Goal: Check status: Check status

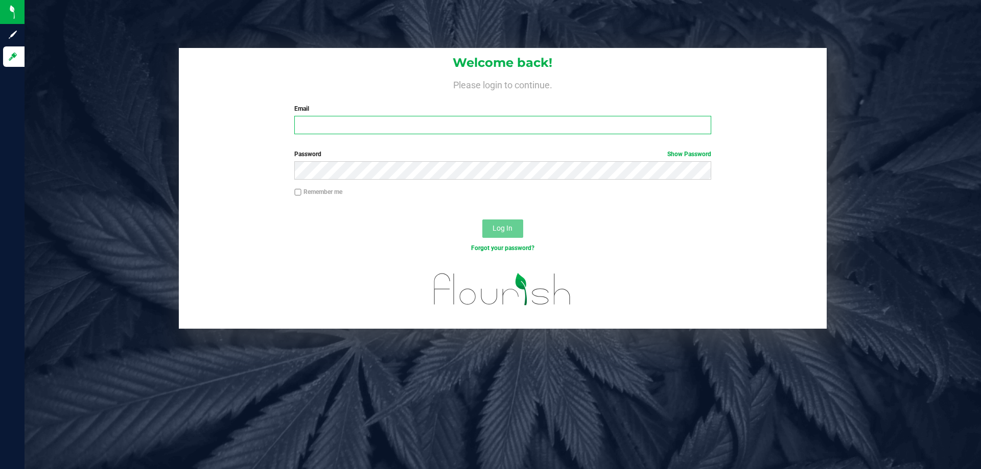
click at [352, 124] on input "Email" at bounding box center [502, 125] width 416 height 18
type input "[EMAIL_ADDRESS][DOMAIN_NAME]"
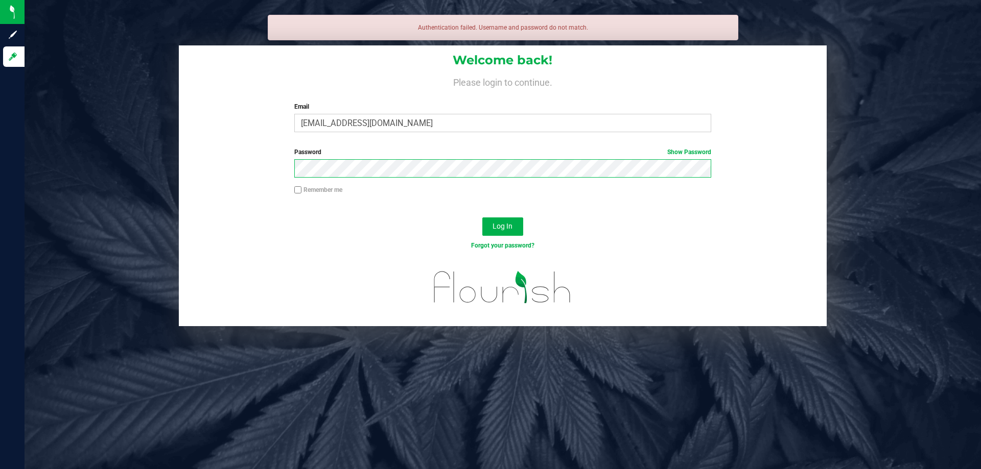
click at [482, 218] on button "Log In" at bounding box center [502, 227] width 41 height 18
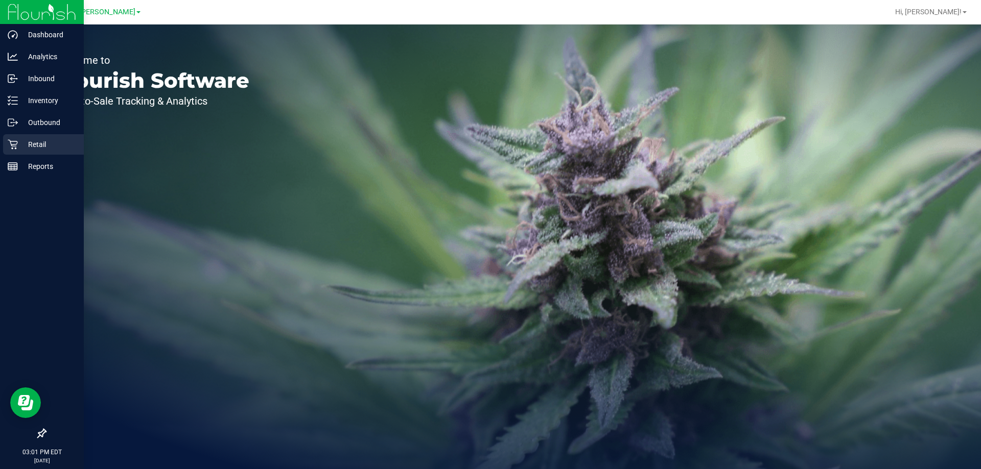
click at [26, 141] on p "Retail" at bounding box center [48, 144] width 61 height 12
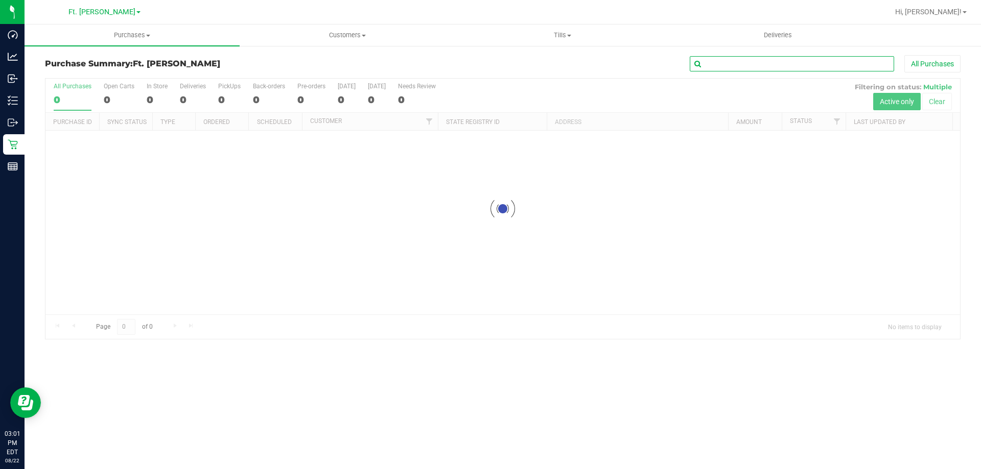
click at [745, 64] on input "text" at bounding box center [791, 63] width 204 height 15
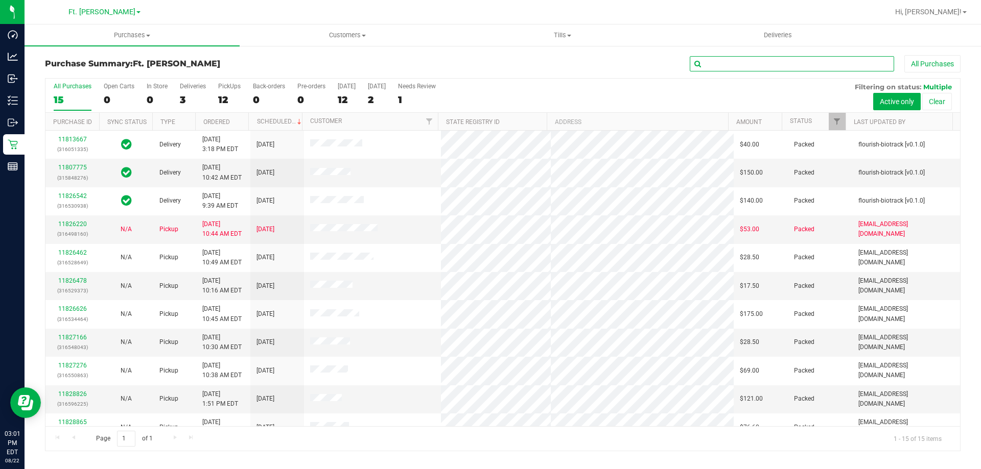
paste input "636776"
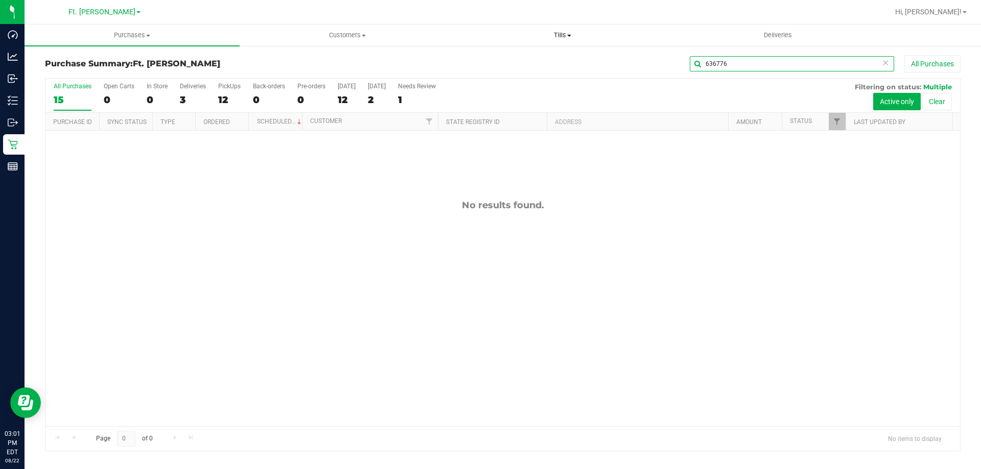
drag, startPoint x: 812, startPoint y: 65, endPoint x: 521, endPoint y: 36, distance: 292.0
click at [521, 36] on retail "Purchases Summary of purchases Fulfillment All purchases Customers All customer…" at bounding box center [503, 243] width 956 height 437
paste input "11824553"
type input "11824553"
click at [347, 35] on span "Customers" at bounding box center [347, 35] width 214 height 9
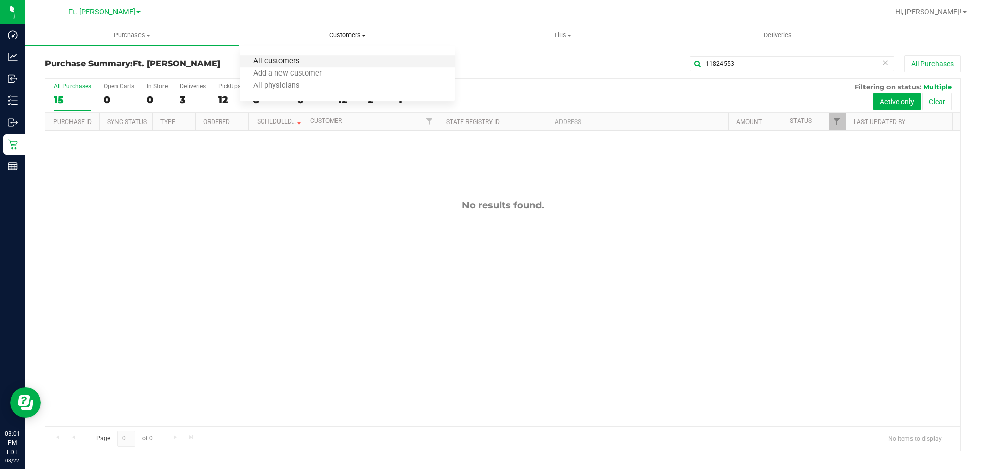
click at [307, 60] on span "All customers" at bounding box center [277, 61] width 74 height 9
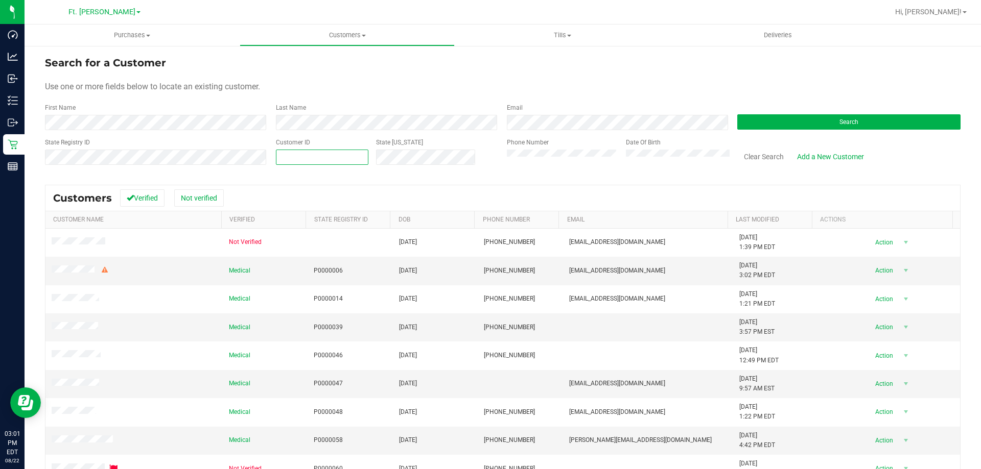
click at [338, 154] on span at bounding box center [322, 157] width 92 height 15
type input "636776"
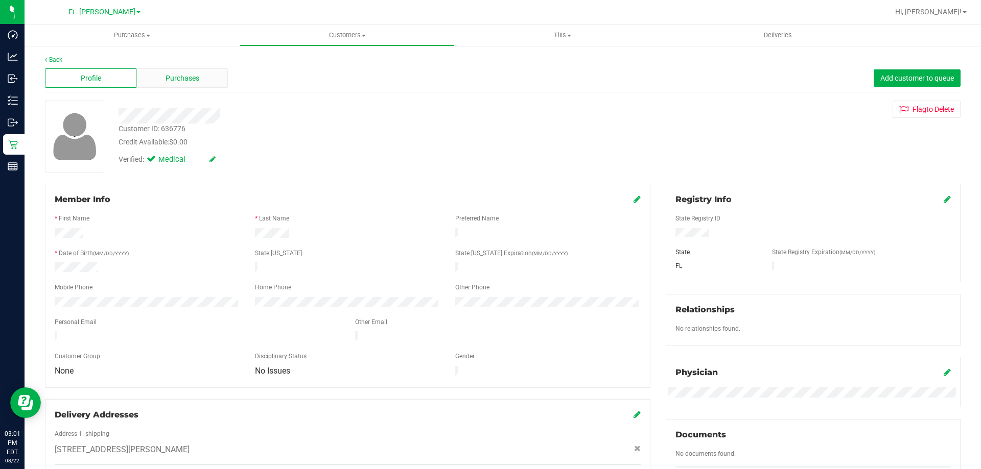
click at [181, 70] on div "Purchases" at bounding box center [181, 77] width 91 height 19
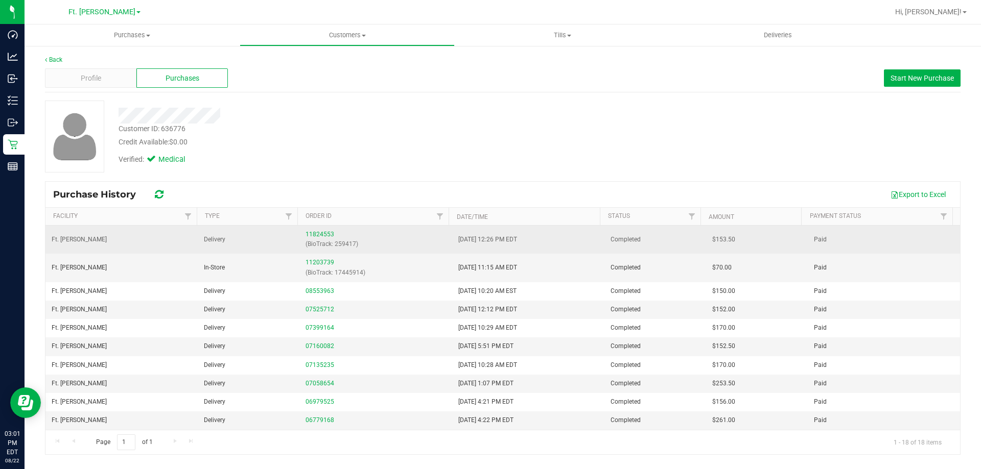
click at [315, 230] on div "11824553 (BioTrack: 259417)" at bounding box center [375, 239] width 140 height 19
click at [322, 234] on link "11824553" at bounding box center [319, 234] width 29 height 7
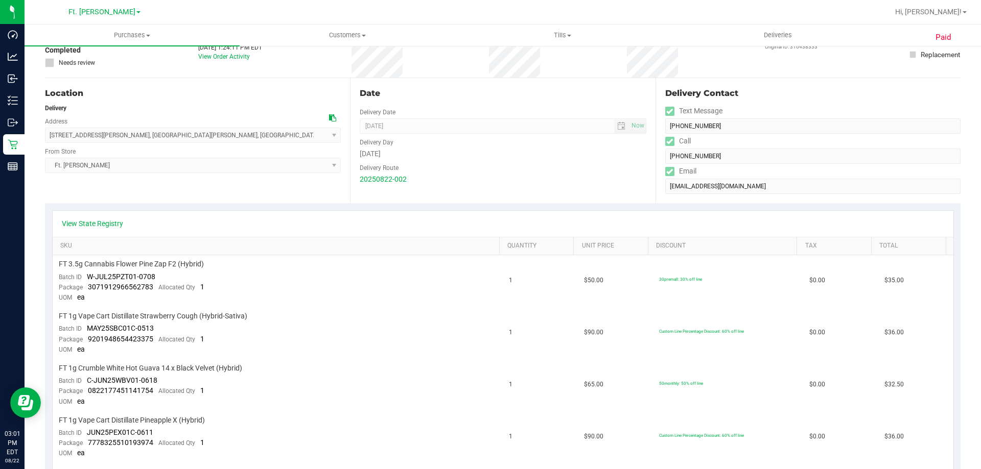
scroll to position [204, 0]
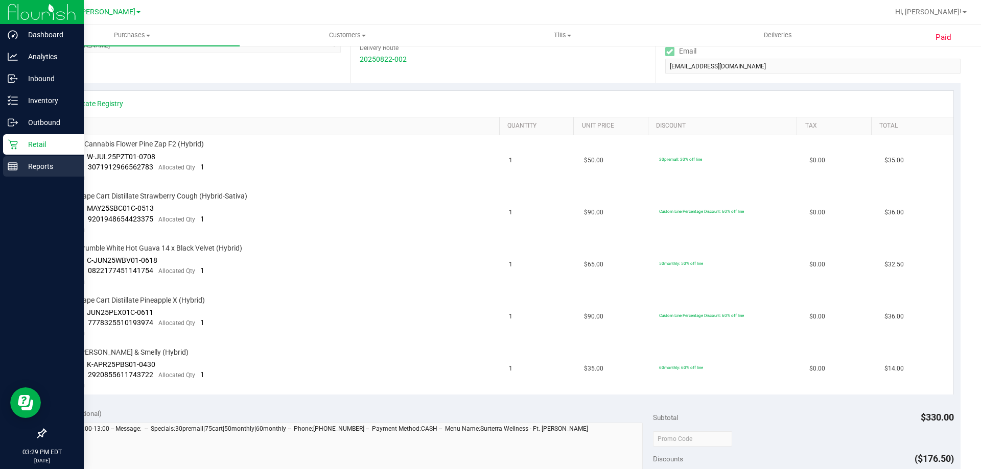
click at [32, 163] on p "Reports" at bounding box center [48, 166] width 61 height 12
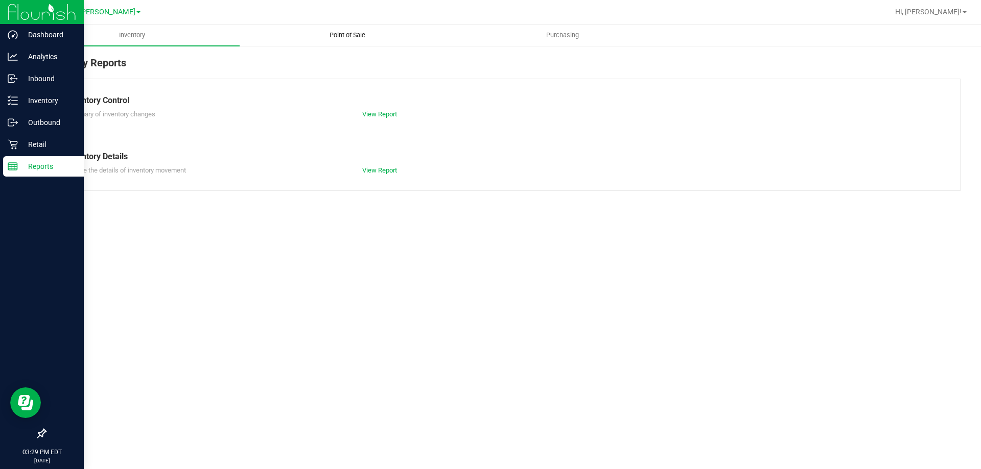
click at [347, 37] on span "Point of Sale" at bounding box center [347, 35] width 63 height 9
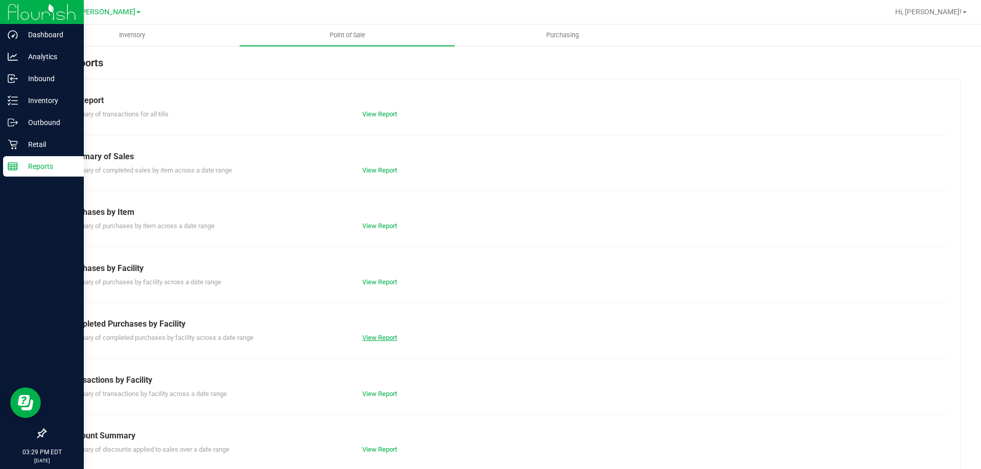
click at [385, 336] on link "View Report" at bounding box center [379, 338] width 35 height 8
